Goal: Task Accomplishment & Management: Use online tool/utility

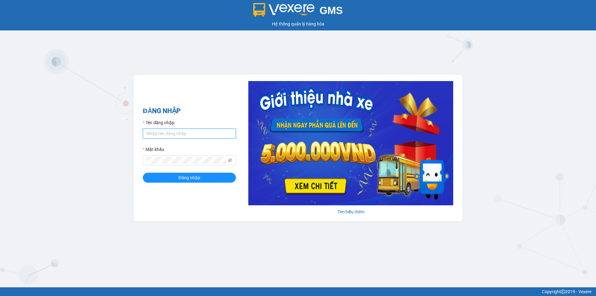
click at [192, 131] on input "Tên đăng nhập" at bounding box center [189, 133] width 93 height 10
type input "huyen2td.ct"
click at [231, 162] on icon "eye-invisible" at bounding box center [230, 160] width 4 height 4
click at [226, 154] on div "Mật khẩu" at bounding box center [189, 155] width 93 height 19
click at [170, 175] on button "Đăng nhập" at bounding box center [189, 177] width 93 height 10
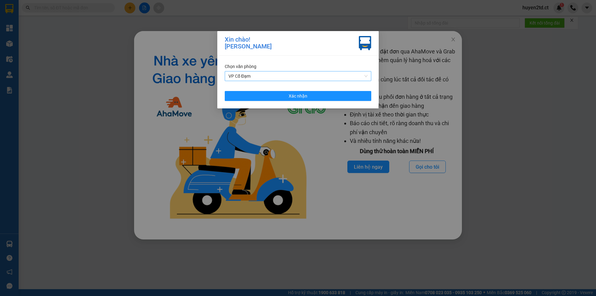
click at [298, 78] on span "VP Cổ Đạm" at bounding box center [297, 75] width 139 height 9
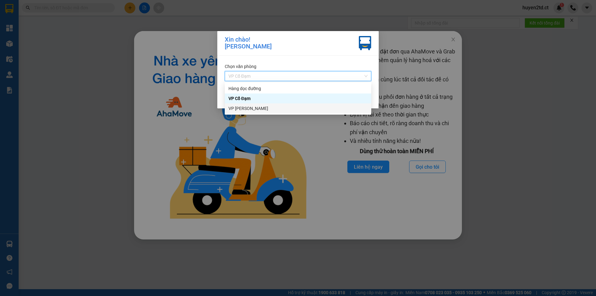
click at [291, 111] on div "VP [PERSON_NAME]" at bounding box center [297, 108] width 139 height 7
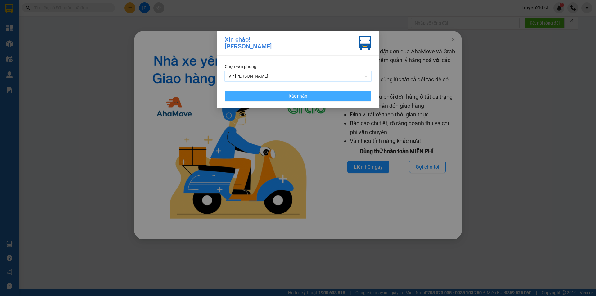
click at [293, 94] on span "Xác nhận" at bounding box center [298, 95] width 19 height 7
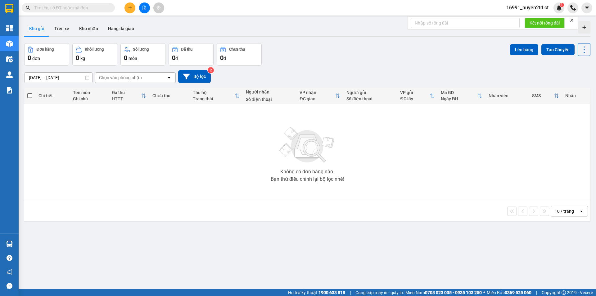
click at [64, 8] on input "text" at bounding box center [70, 7] width 73 height 7
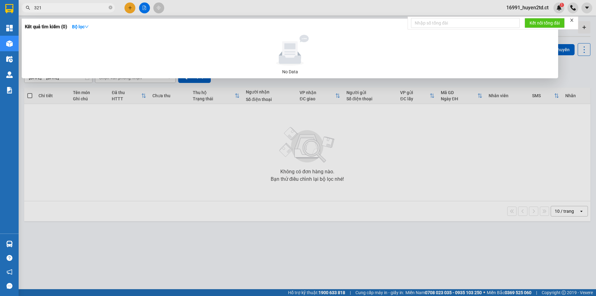
type input "3216"
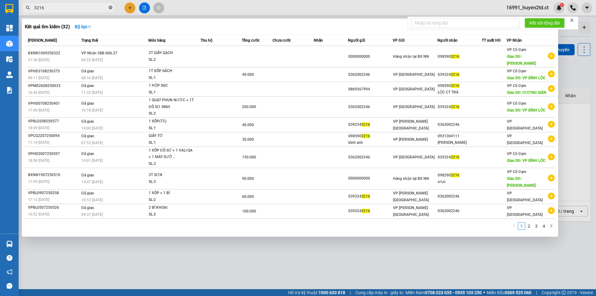
click at [110, 8] on icon "close-circle" at bounding box center [111, 8] width 4 height 4
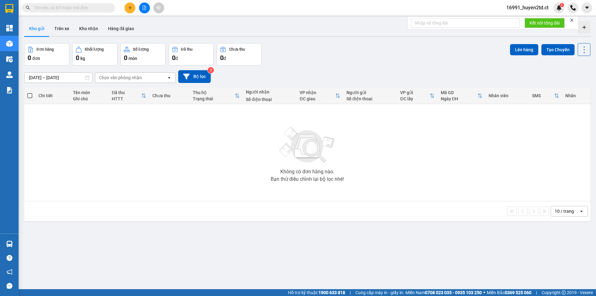
click at [99, 6] on input "text" at bounding box center [70, 7] width 73 height 7
